Goal: Task Accomplishment & Management: Complete application form

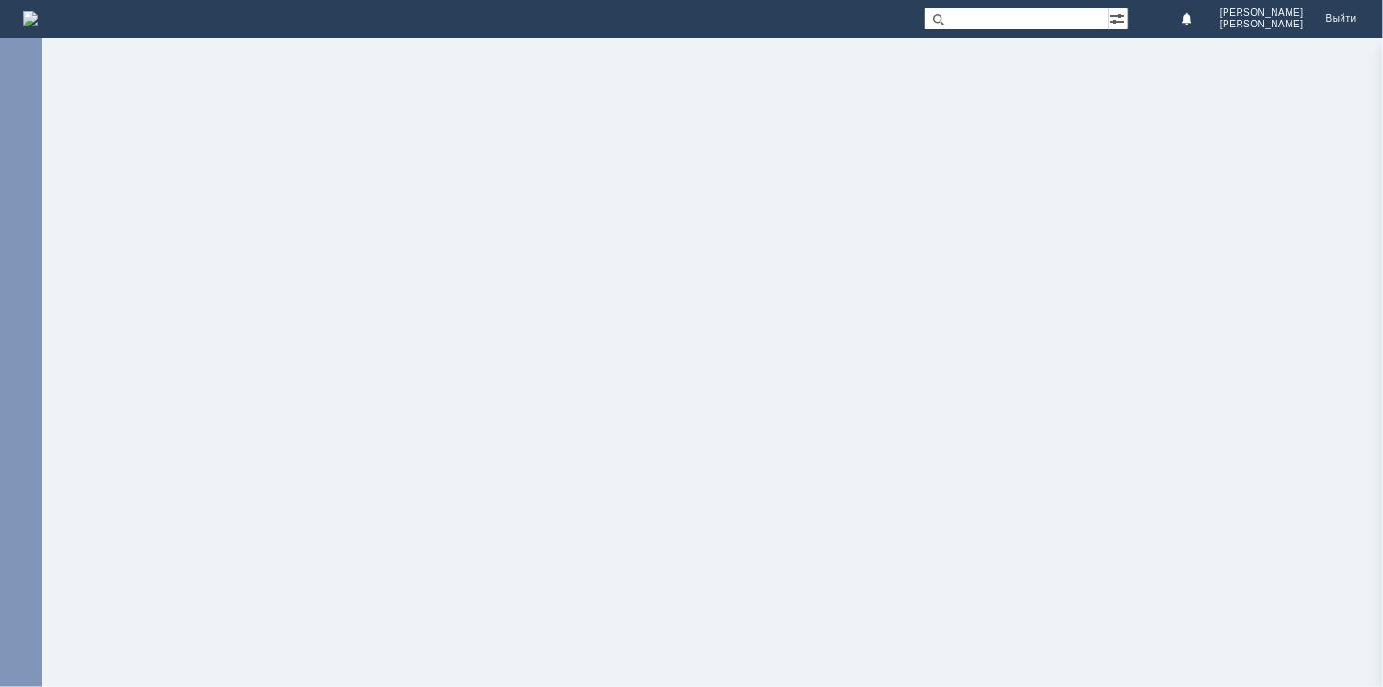
click at [389, 371] on div at bounding box center [712, 362] width 1341 height 649
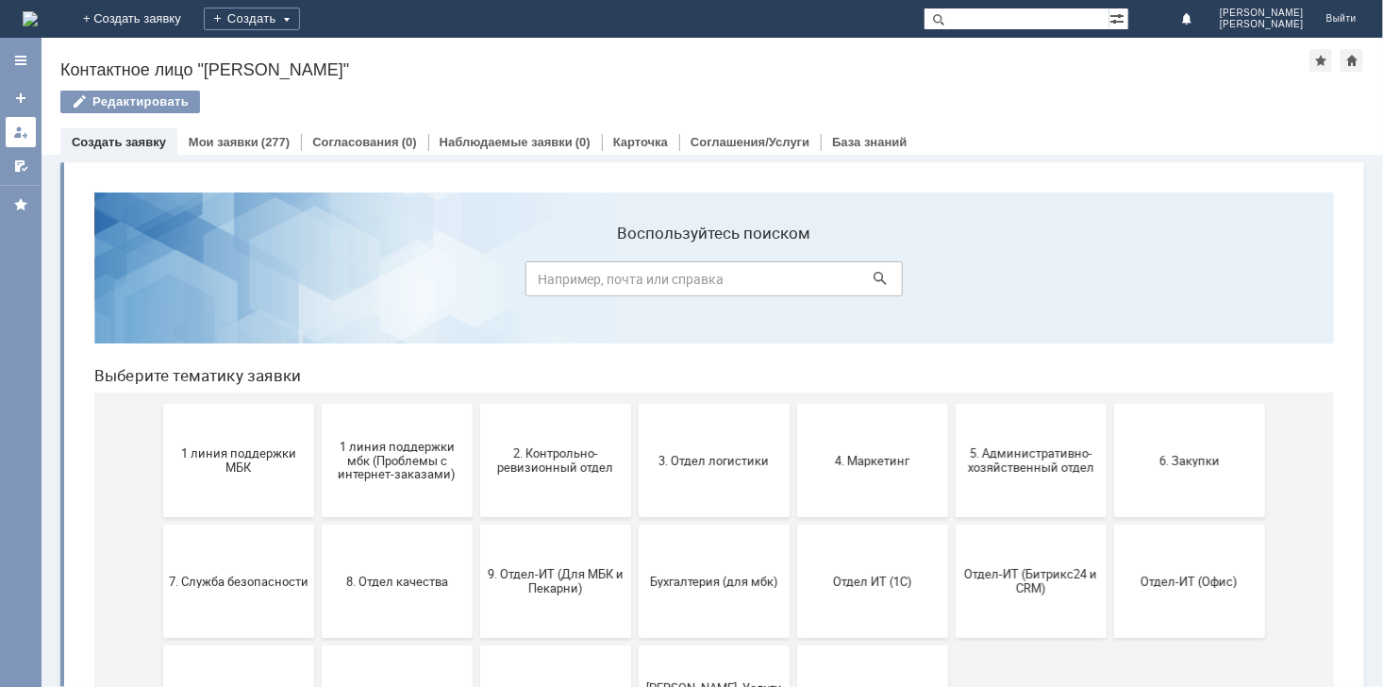
click at [20, 131] on div at bounding box center [20, 132] width 15 height 15
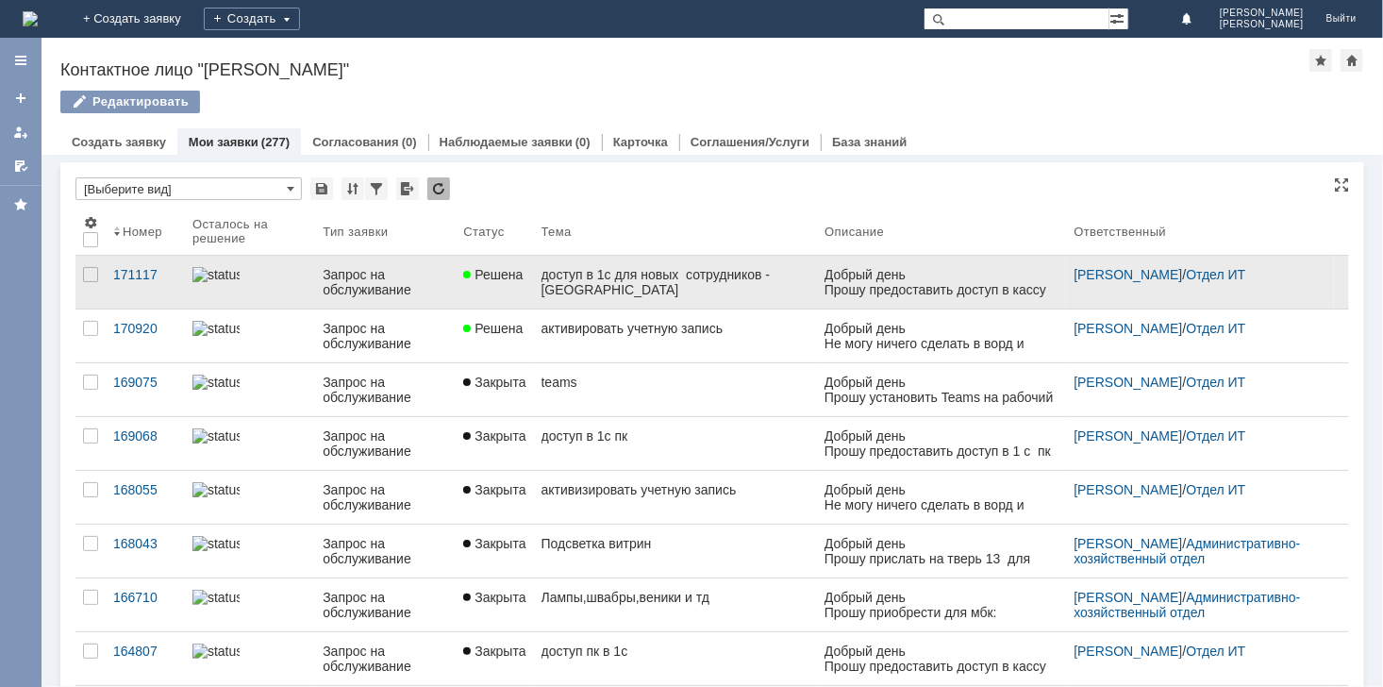
click at [596, 284] on div "доступ в 1с для новых сотрудников -[GEOGRAPHIC_DATA]" at bounding box center [675, 282] width 269 height 30
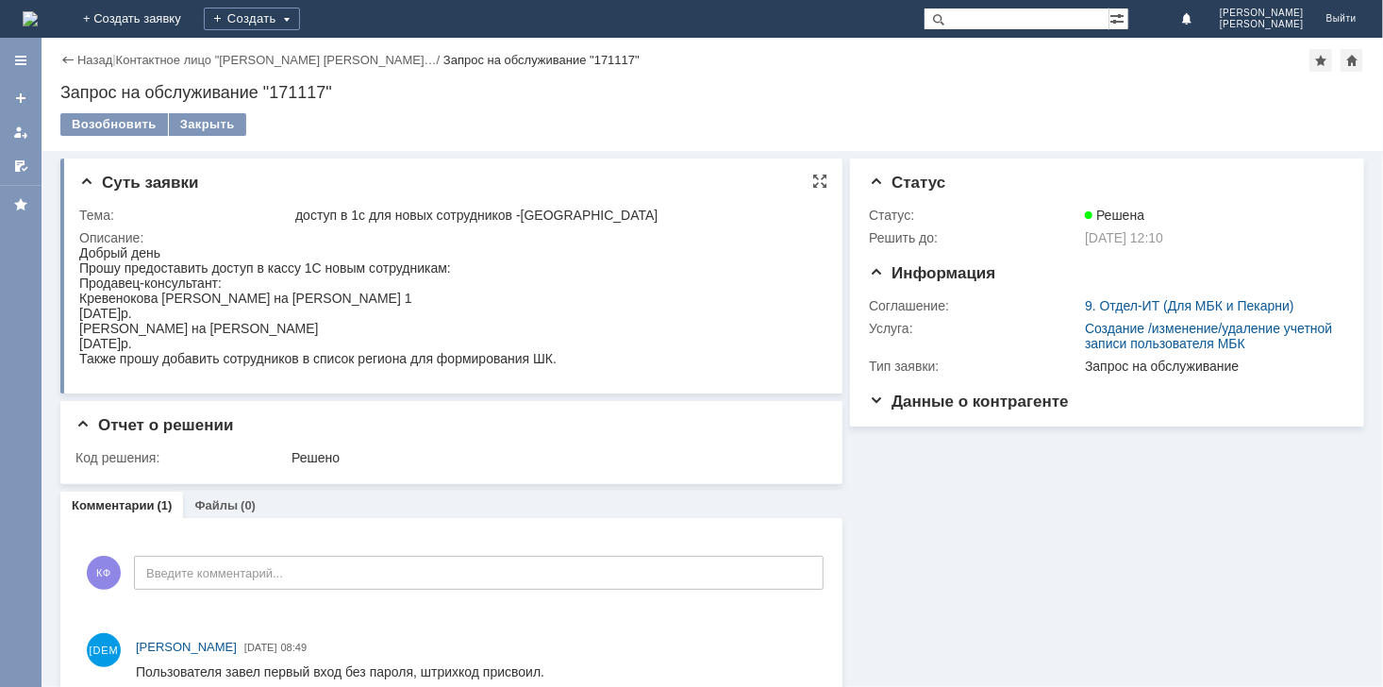
drag, startPoint x: 79, startPoint y: 251, endPoint x: 188, endPoint y: 284, distance: 113.4
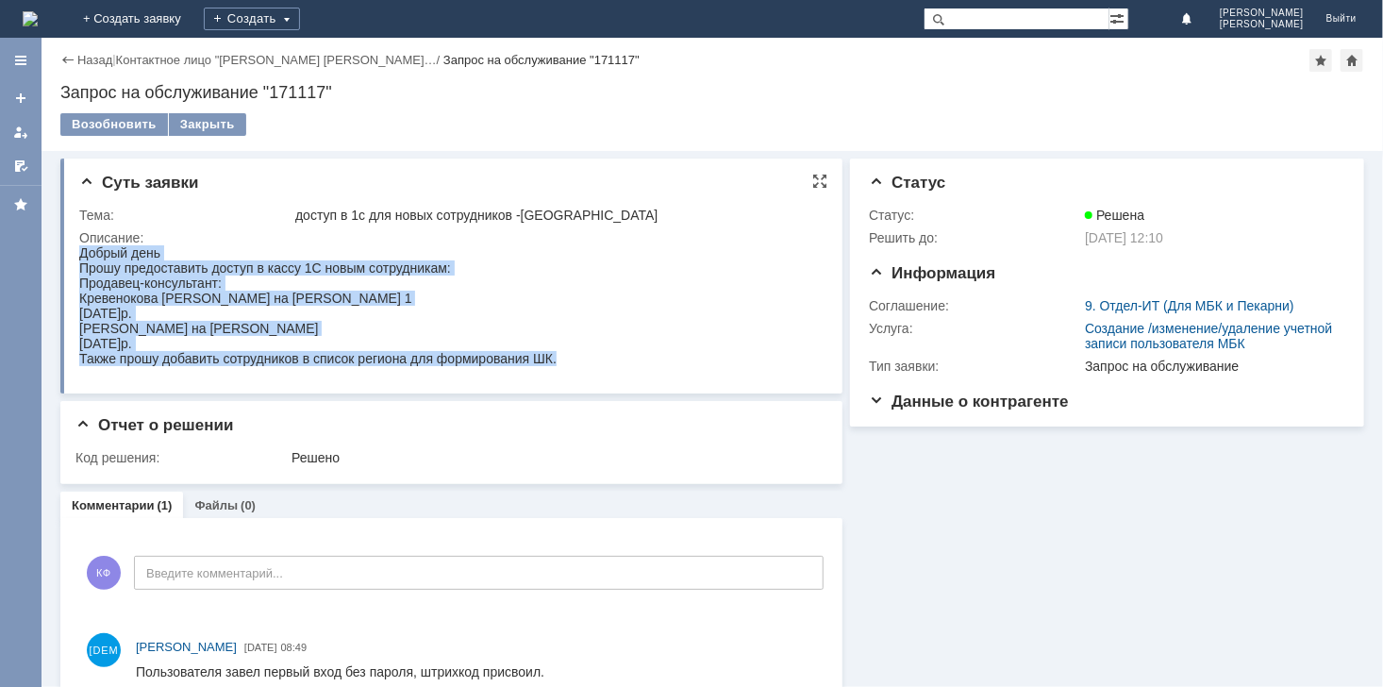
drag, startPoint x: 82, startPoint y: 251, endPoint x: 600, endPoint y: 342, distance: 525.8
click at [600, 342] on html "Добрый день Прошу предоставить доступ в кассу 1С новым сотрудникам: Продавец-ко…" at bounding box center [443, 304] width 731 height 121
copy body "Добрый день Прошу предоставить доступ в кассу 1С новым сотрудникам: Продавец-ко…"
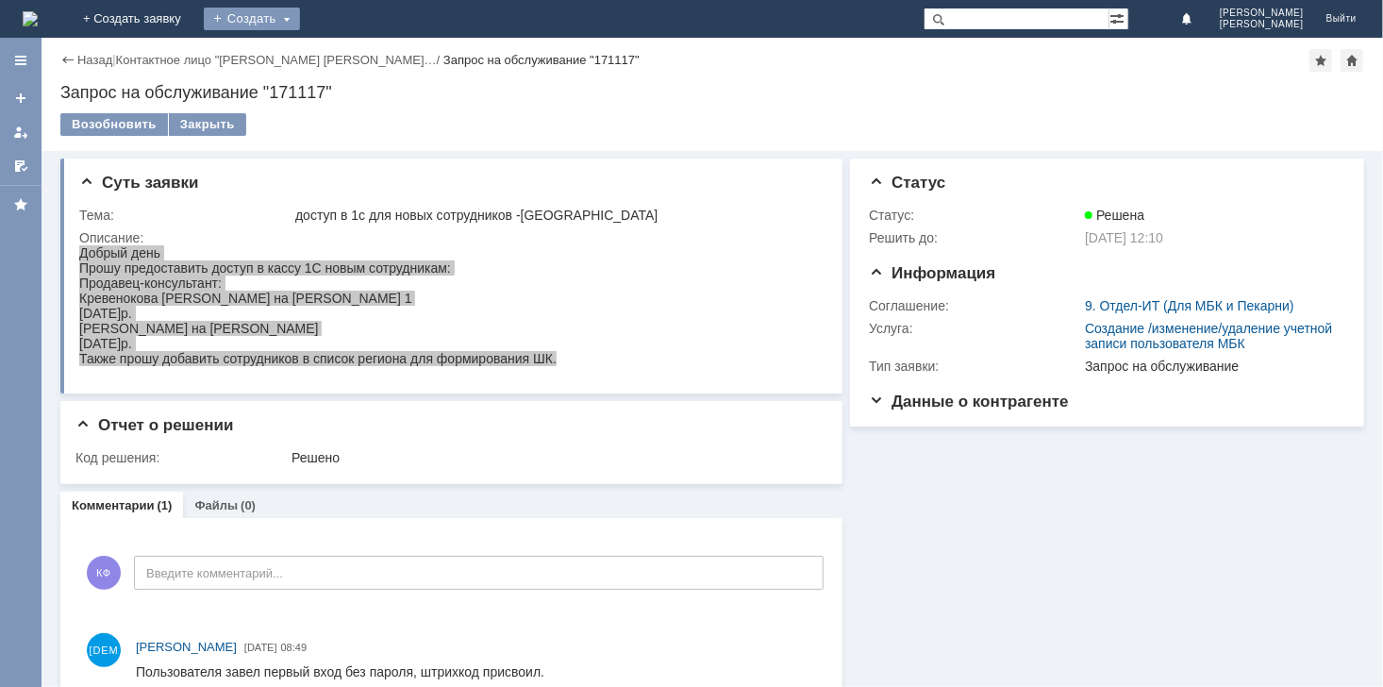
click at [300, 14] on div "Создать" at bounding box center [252, 19] width 96 height 23
click at [351, 58] on link "Заявка" at bounding box center [279, 56] width 143 height 23
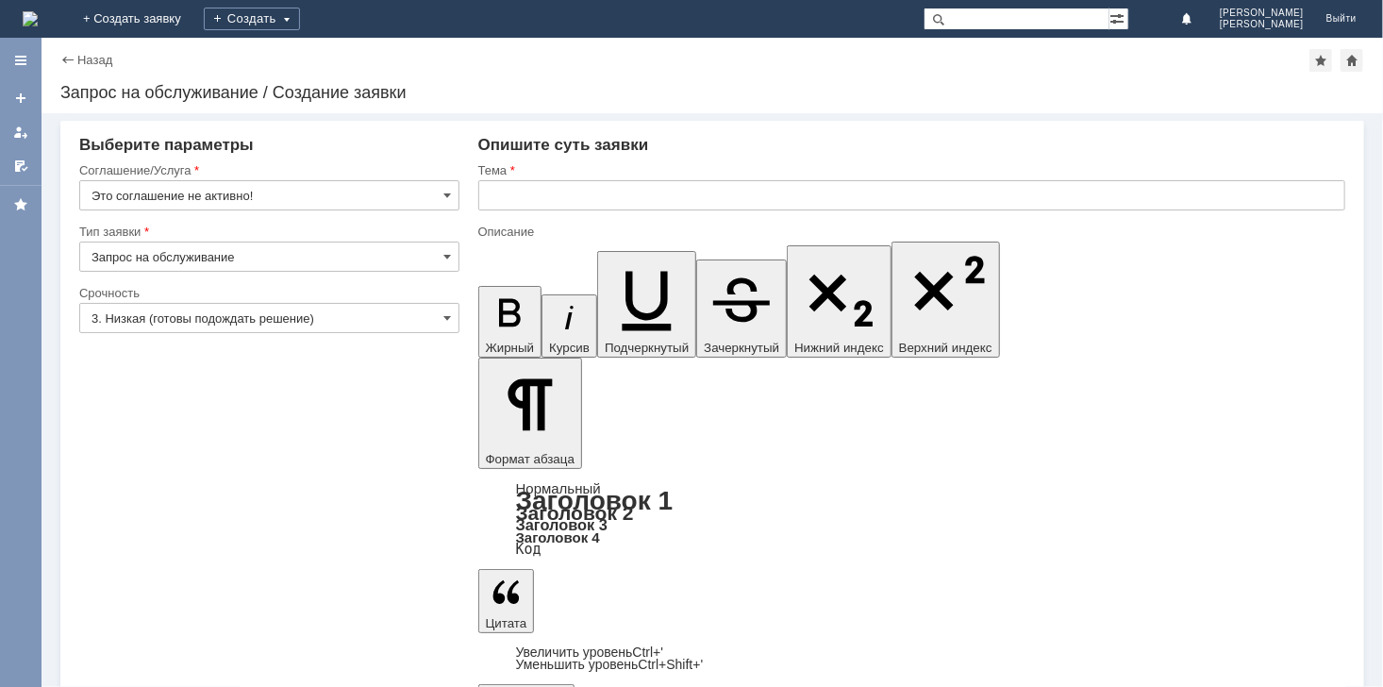
click at [594, 191] on input "text" at bounding box center [911, 195] width 867 height 30
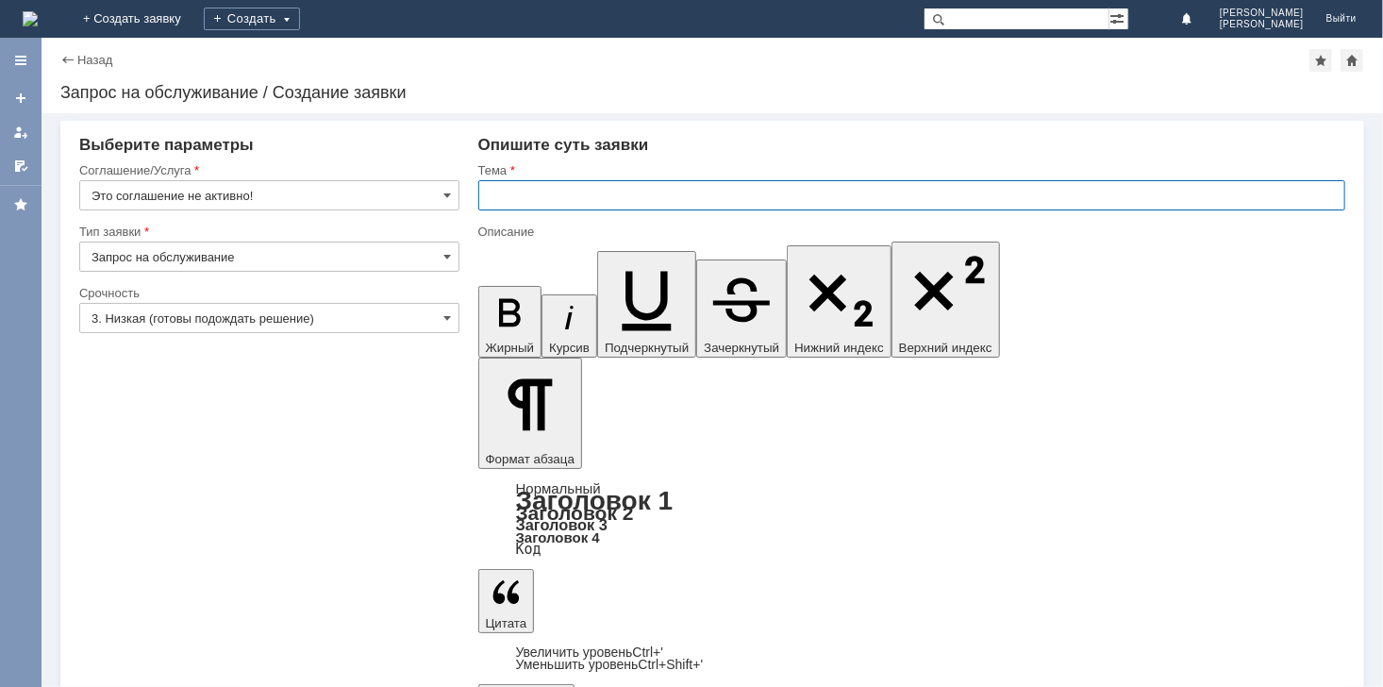
type input "Д"
type input "Смоленск-добавить сотрудника в 1с+штрихкод"
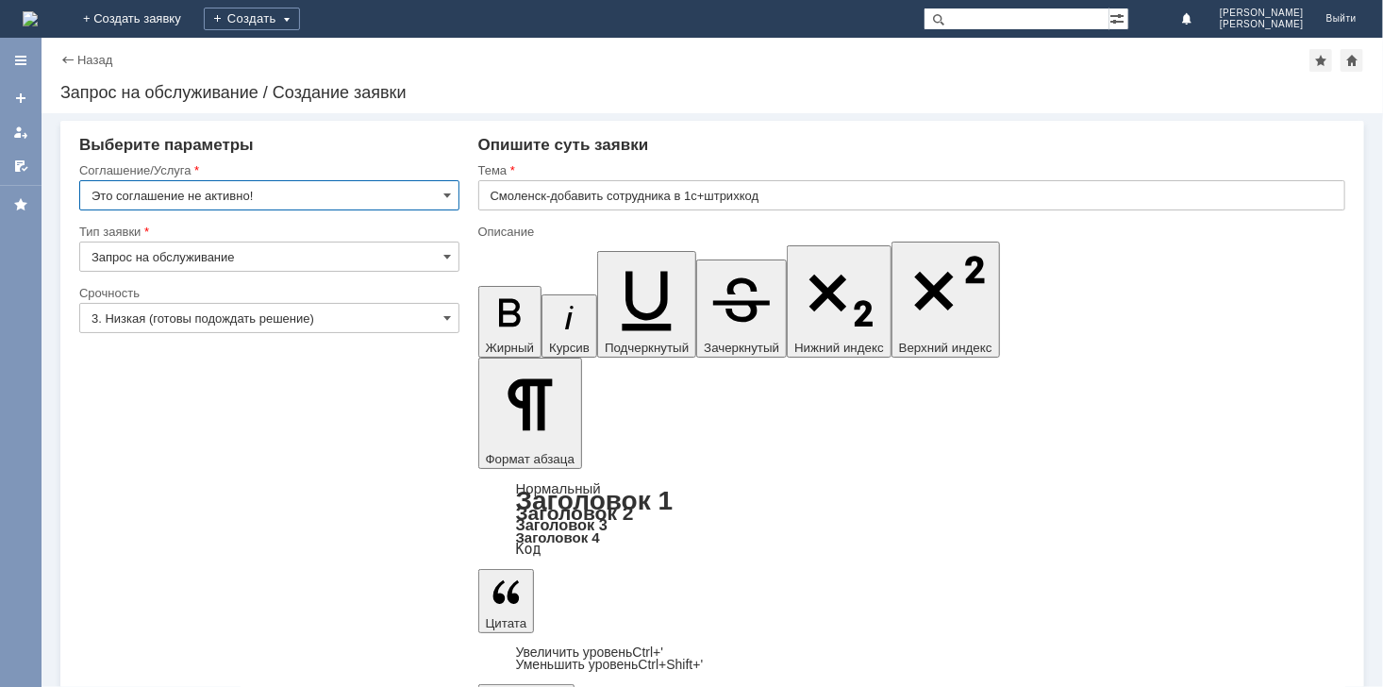
click at [452, 188] on input "Это соглашение не активно!" at bounding box center [269, 195] width 380 height 30
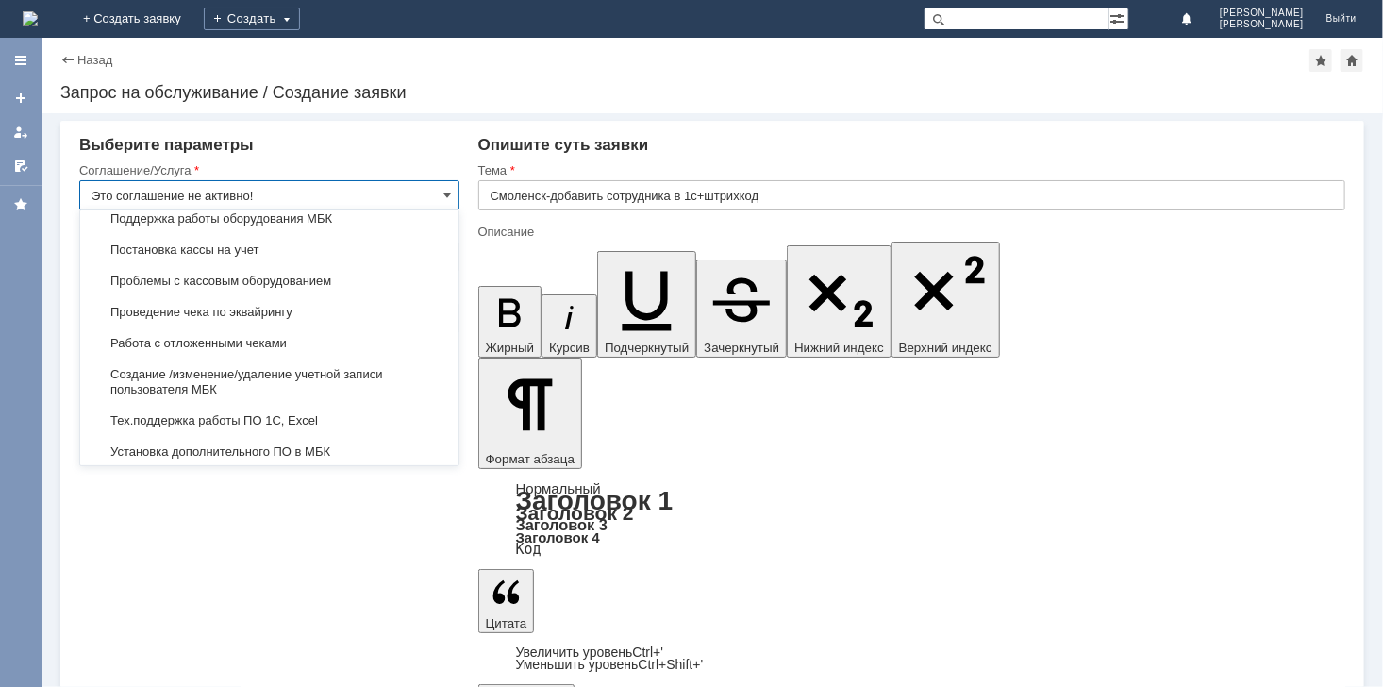
scroll to position [2035, 0]
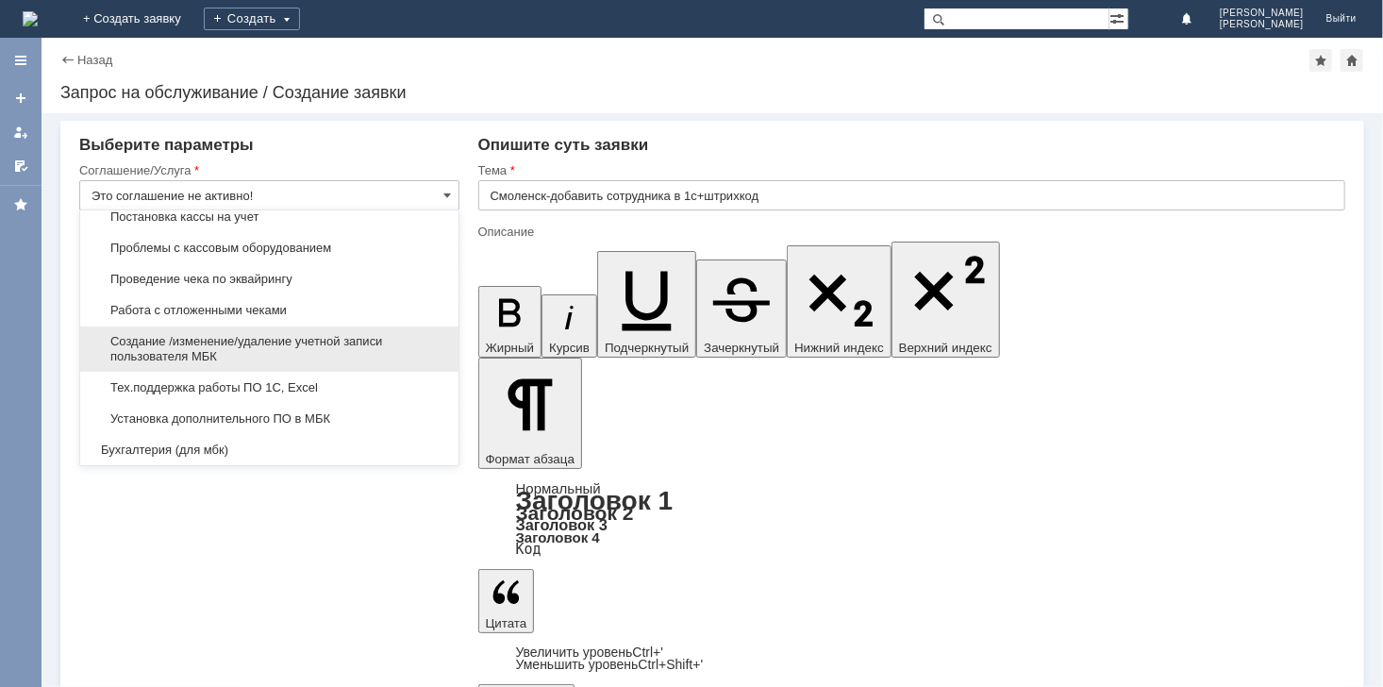
click at [307, 364] on span "Создание /изменение/удаление учетной записи пользователя МБК" at bounding box center [269, 349] width 356 height 30
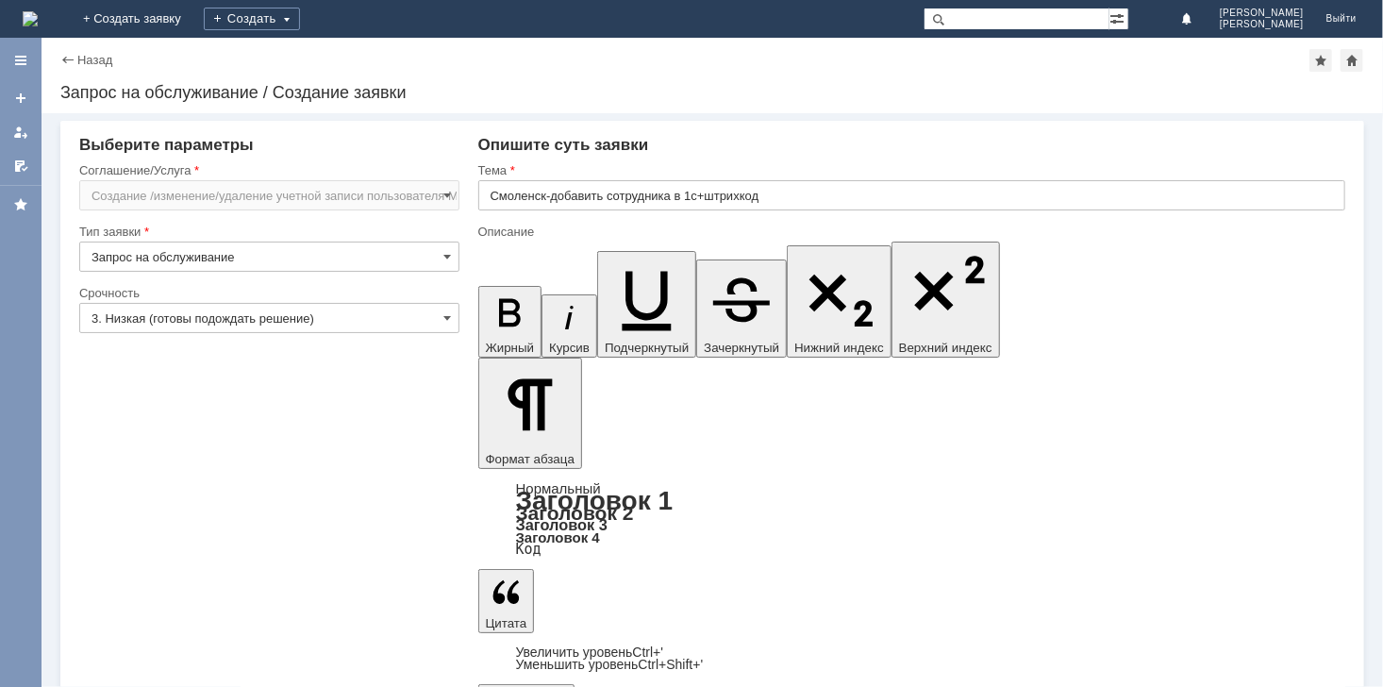
type input "Создание /изменение/удаление учетной записи пользователя МБК"
